Goal: Task Accomplishment & Management: Manage account settings

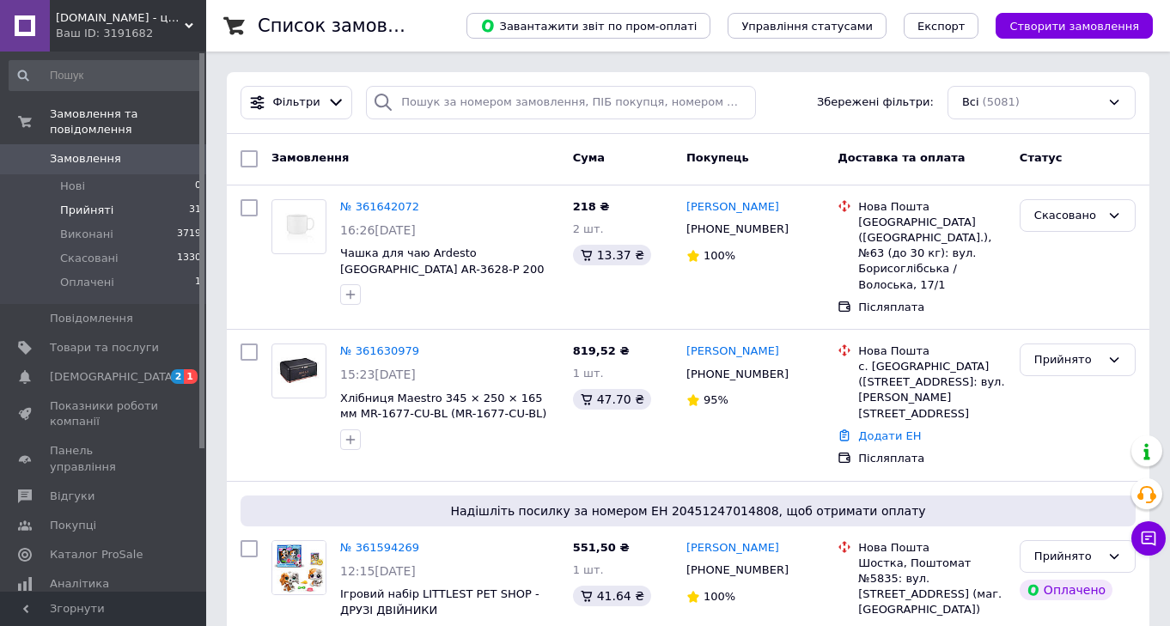
click at [92, 213] on span "Прийняті" at bounding box center [86, 210] width 53 height 15
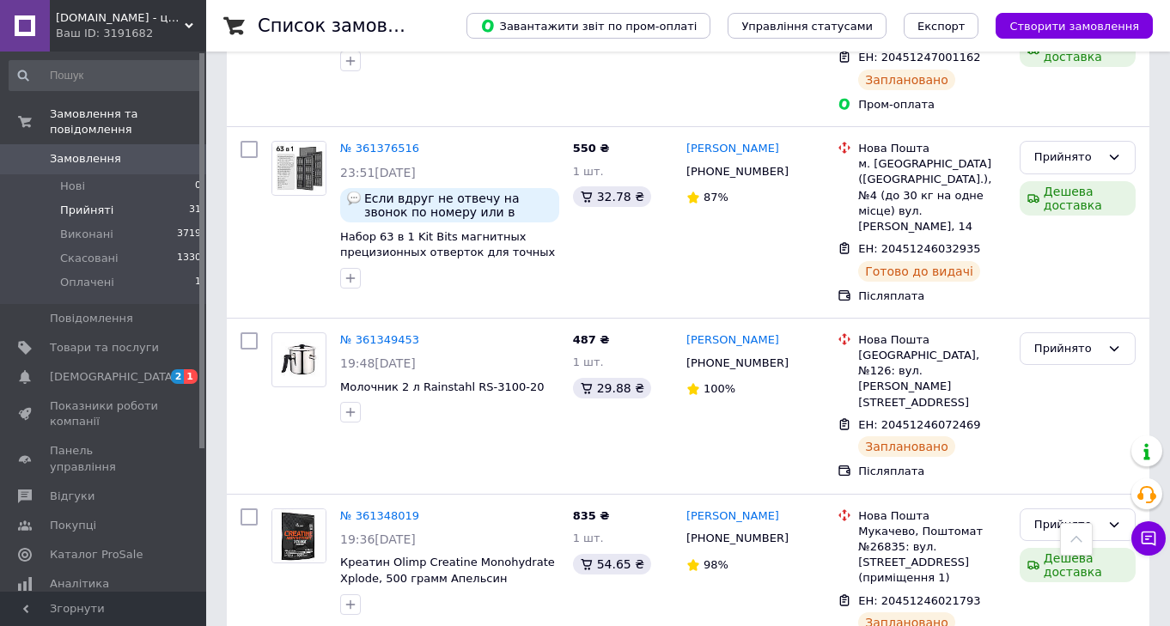
scroll to position [3438, 0]
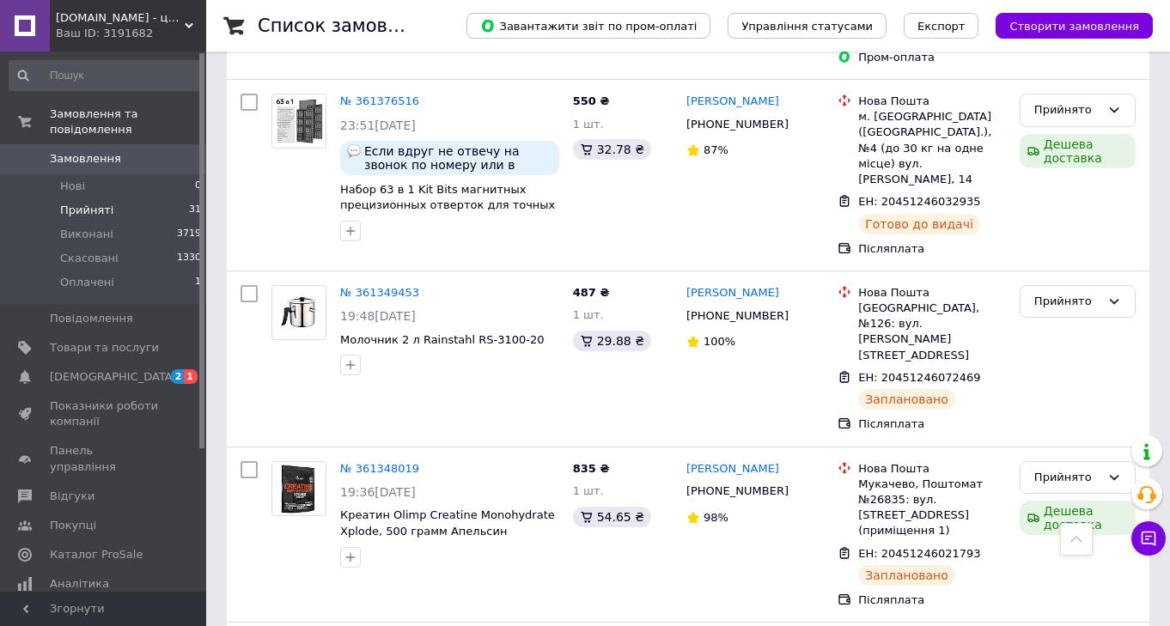
click at [77, 208] on span "Прийняті" at bounding box center [86, 210] width 53 height 15
click at [81, 489] on link "Відгуки" at bounding box center [105, 496] width 211 height 29
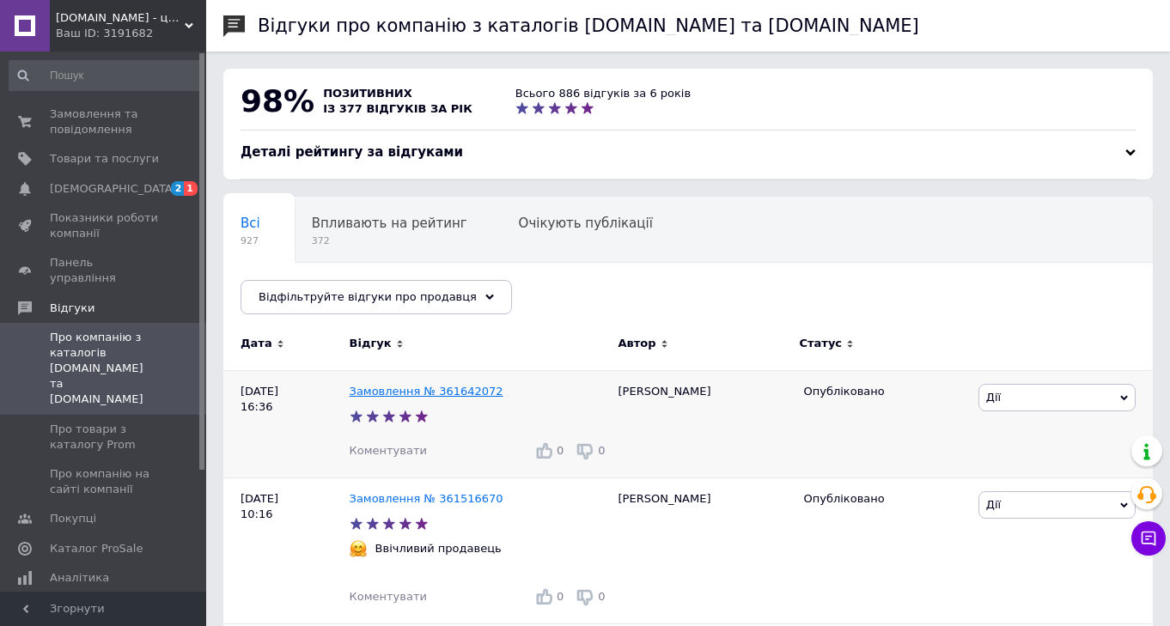
click at [383, 393] on link "Замовлення № 361642072" at bounding box center [426, 391] width 154 height 13
click at [76, 122] on span "Замовлення та повідомлення" at bounding box center [104, 121] width 109 height 31
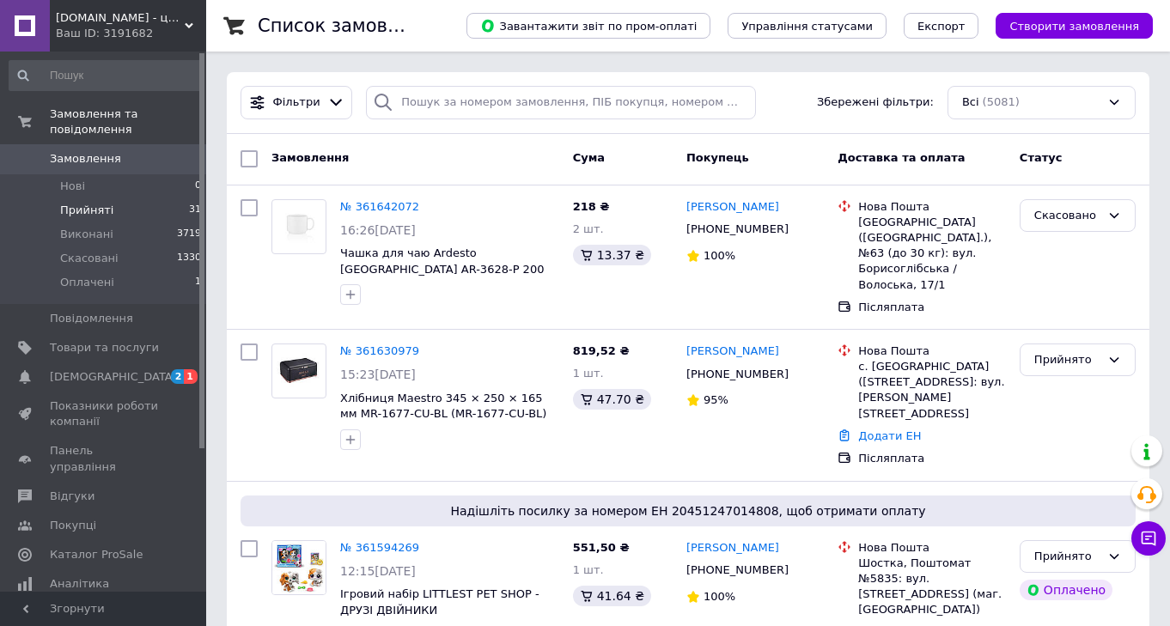
click at [99, 209] on span "Прийняті" at bounding box center [86, 210] width 53 height 15
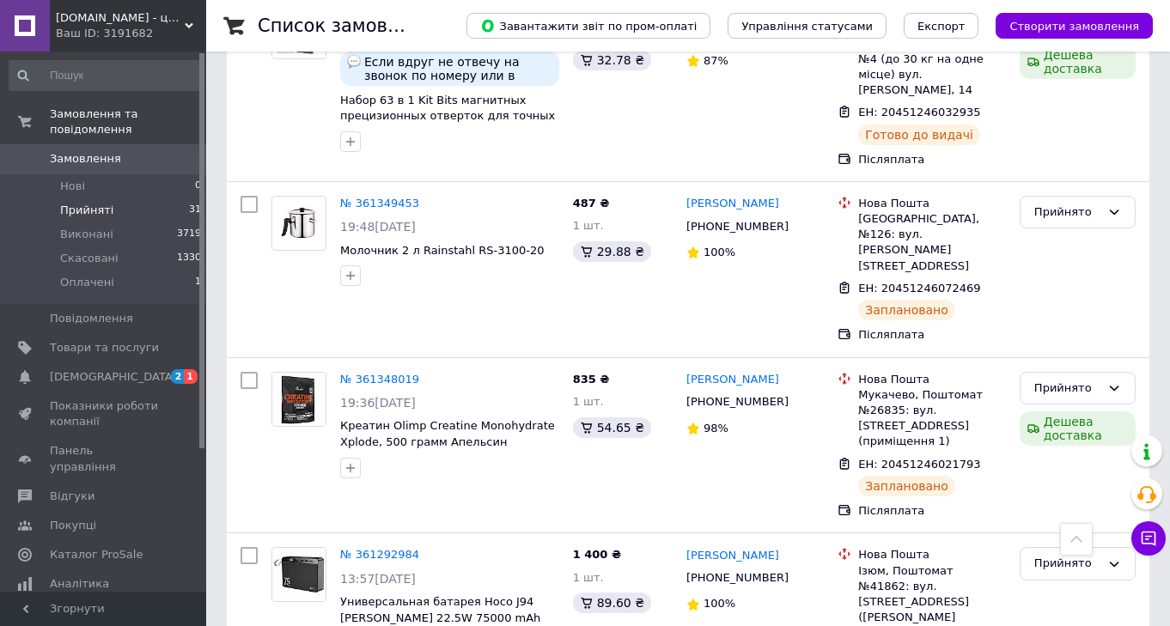
scroll to position [3531, 0]
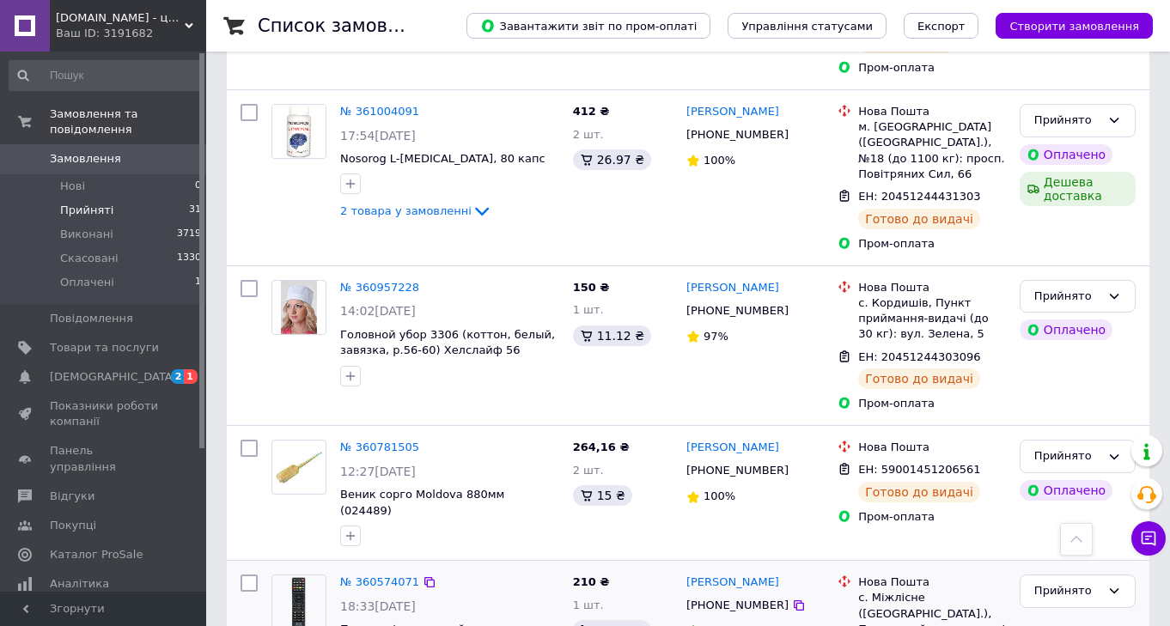
scroll to position [1097, 0]
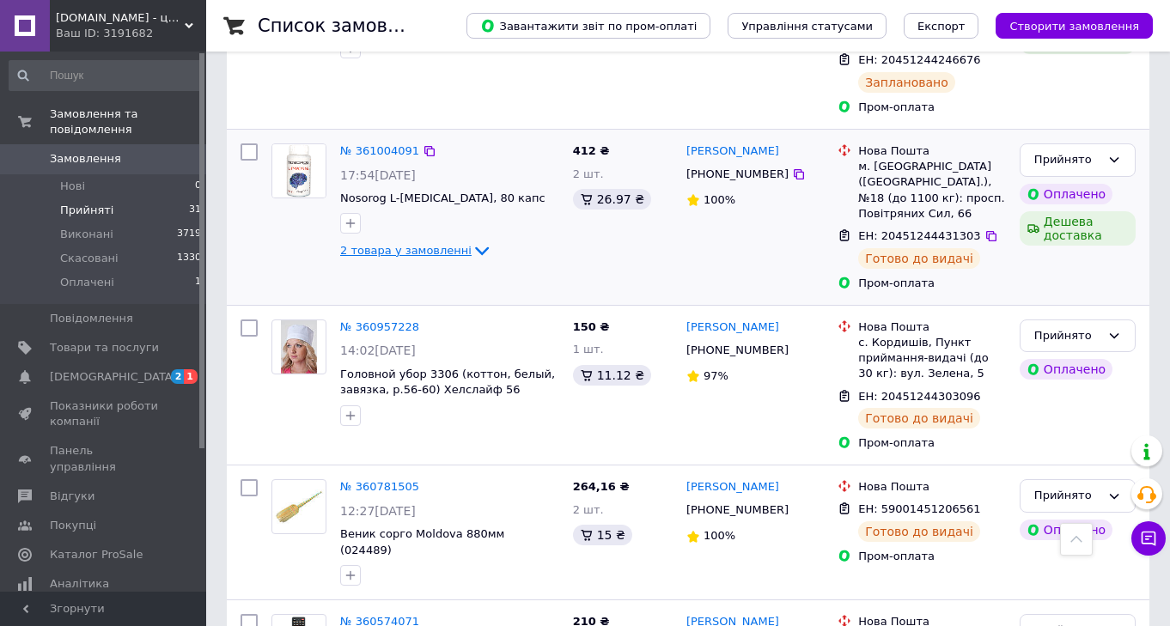
click at [471, 240] on icon at bounding box center [481, 250] width 21 height 21
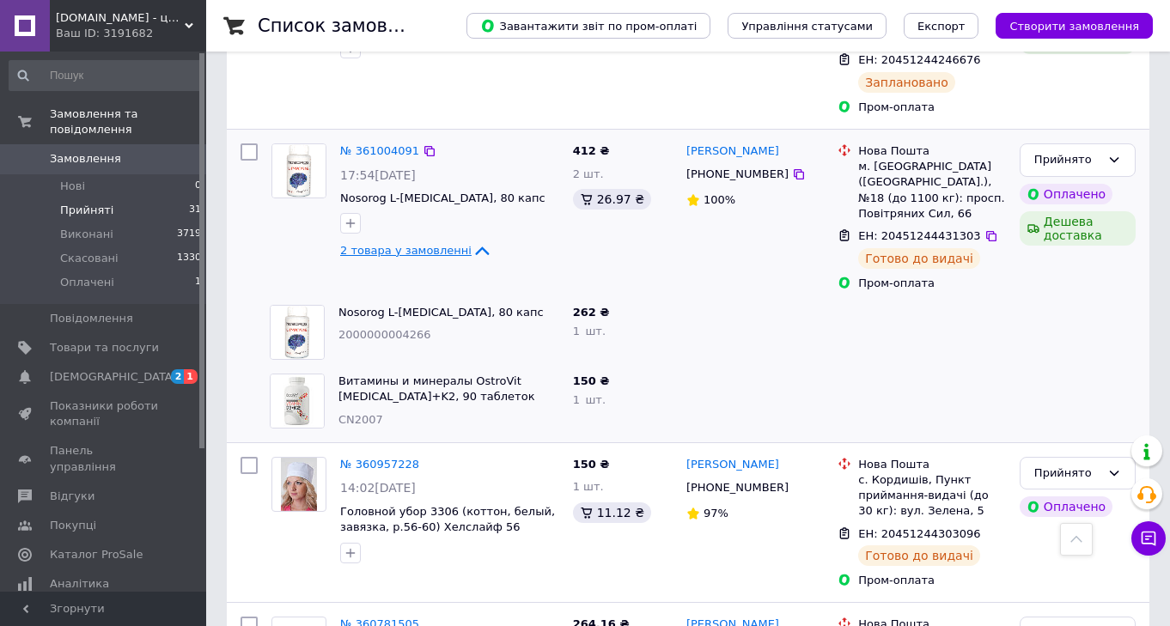
click at [475, 247] on icon at bounding box center [482, 251] width 14 height 9
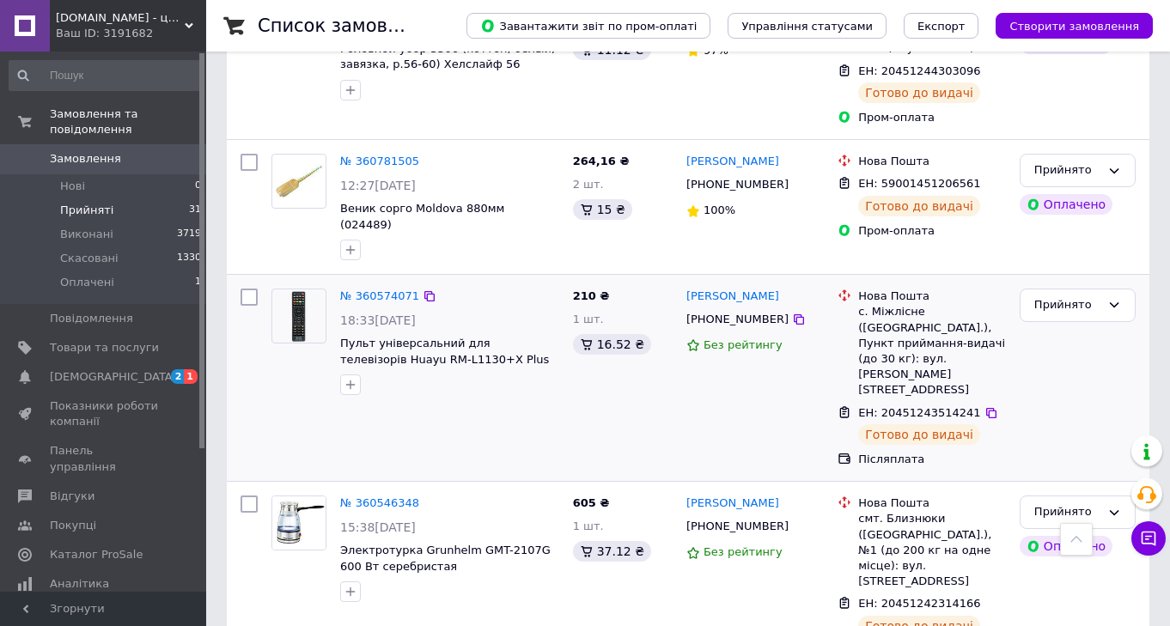
scroll to position [1420, 0]
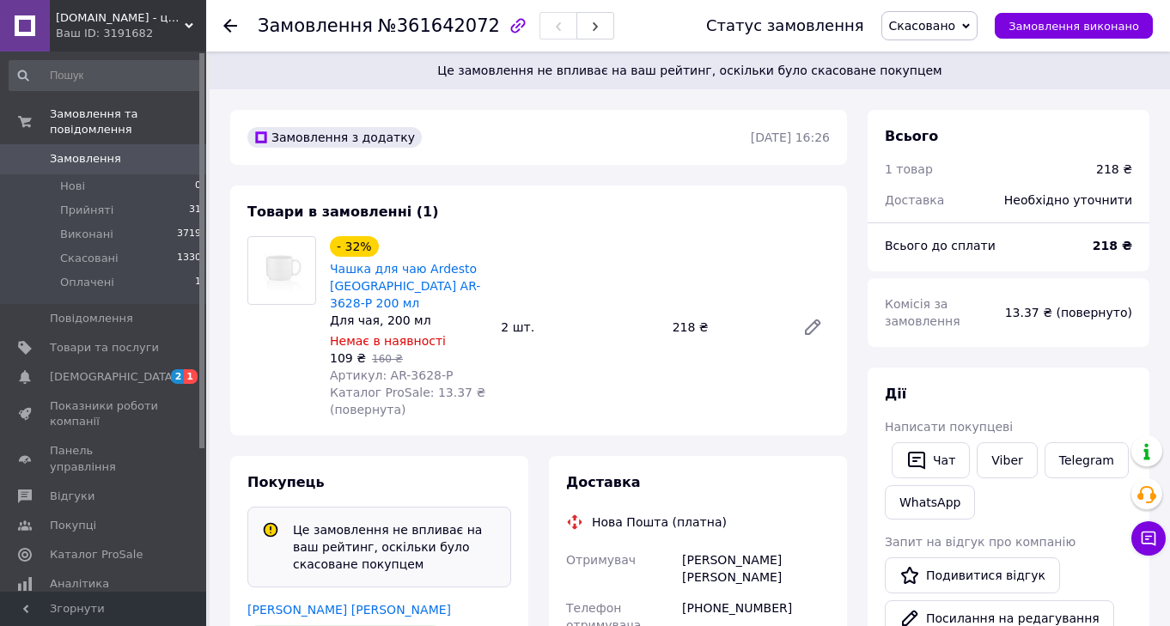
click at [230, 21] on icon at bounding box center [230, 26] width 14 height 14
